Goal: Task Accomplishment & Management: Manage account settings

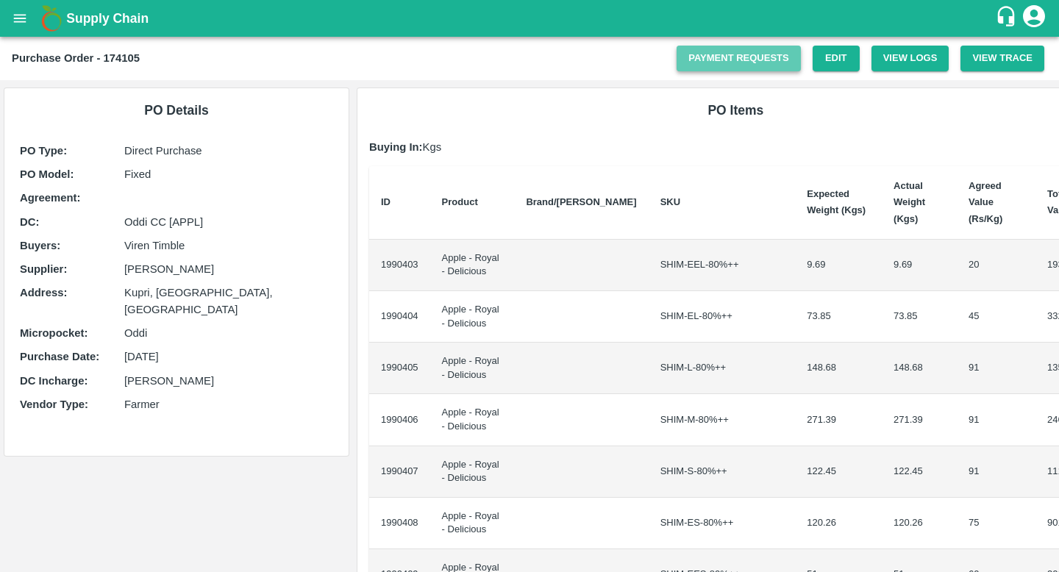
click at [743, 67] on link "Payment Requests" at bounding box center [739, 59] width 124 height 26
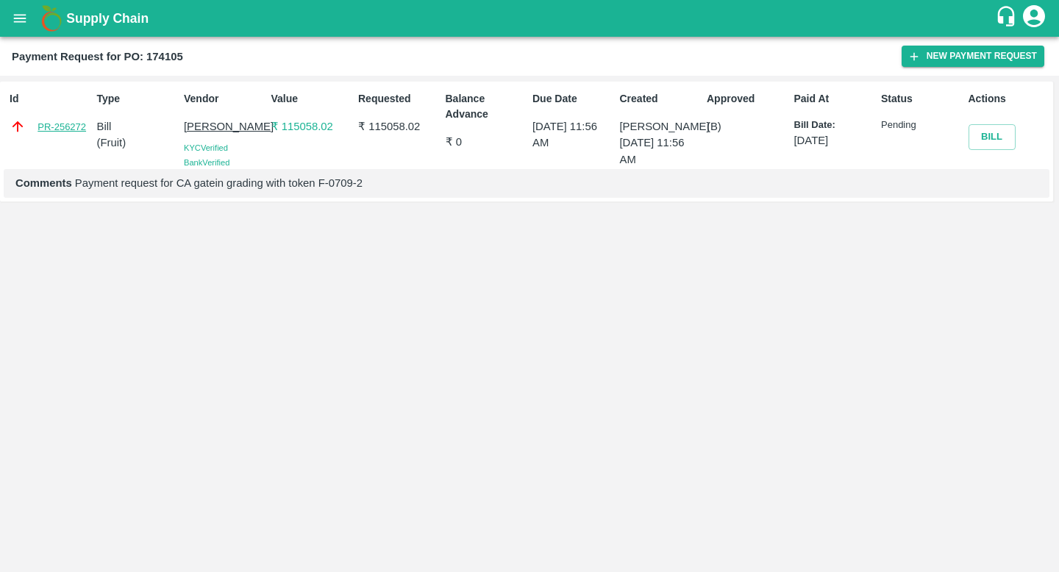
click at [69, 125] on link "PR-256272" at bounding box center [62, 127] width 49 height 15
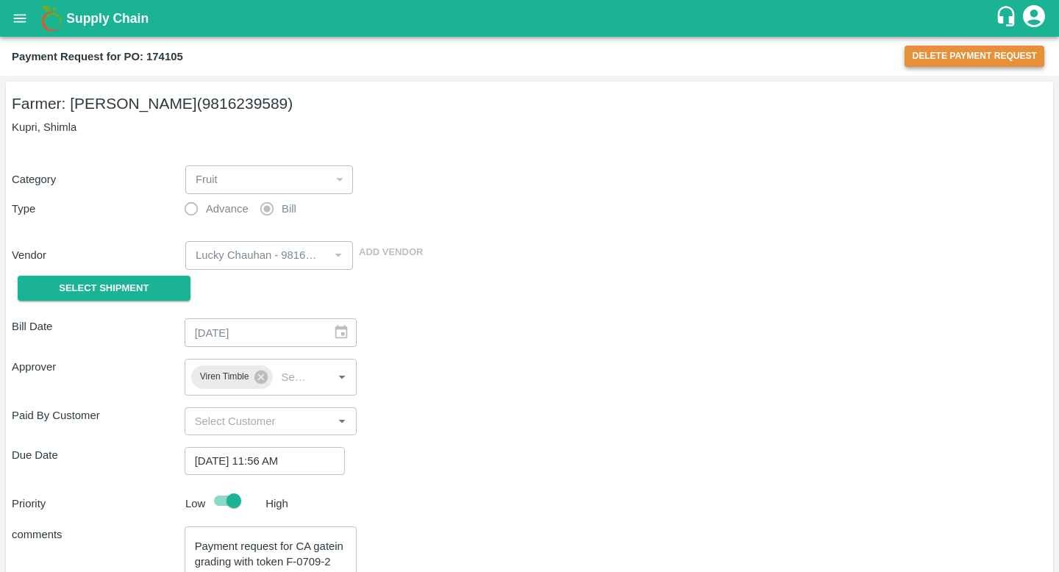
click at [933, 51] on button "Delete Payment Request" at bounding box center [975, 56] width 140 height 21
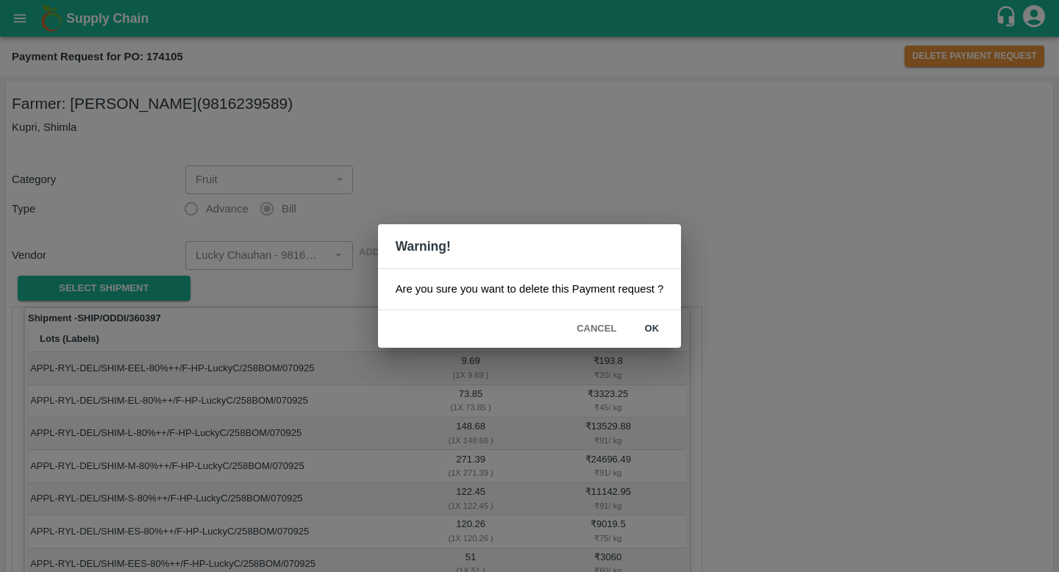
click at [648, 327] on button "ok" at bounding box center [651, 329] width 47 height 26
